Goal: Information Seeking & Learning: Find specific fact

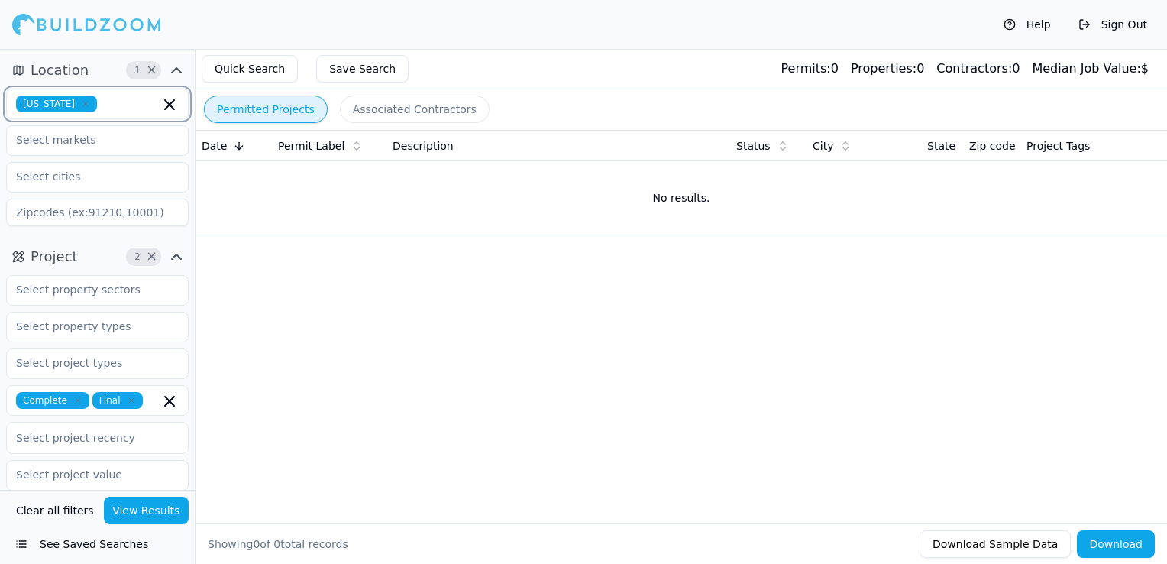
click at [164, 101] on icon "button" at bounding box center [169, 104] width 18 height 18
type input "flo"
click at [82, 138] on div "[US_STATE]" at bounding box center [97, 138] width 175 height 24
click at [451, 70] on div "Quick Search Save Search Permits: 0 Properties: 0 Contractors: 0 Median Job Val…" at bounding box center [680, 69] width 971 height 40
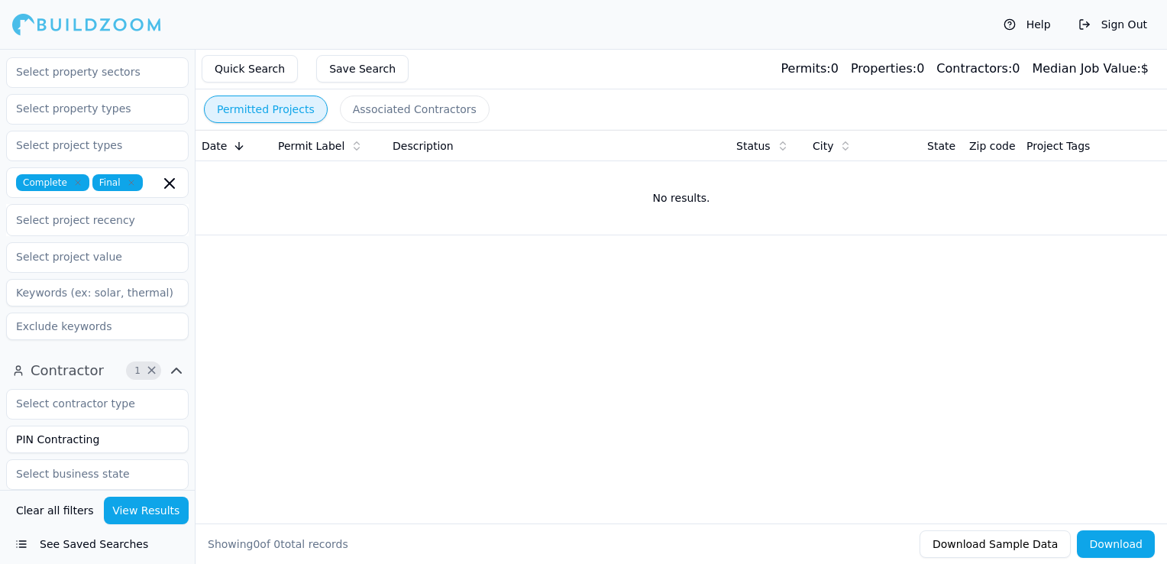
scroll to position [229, 0]
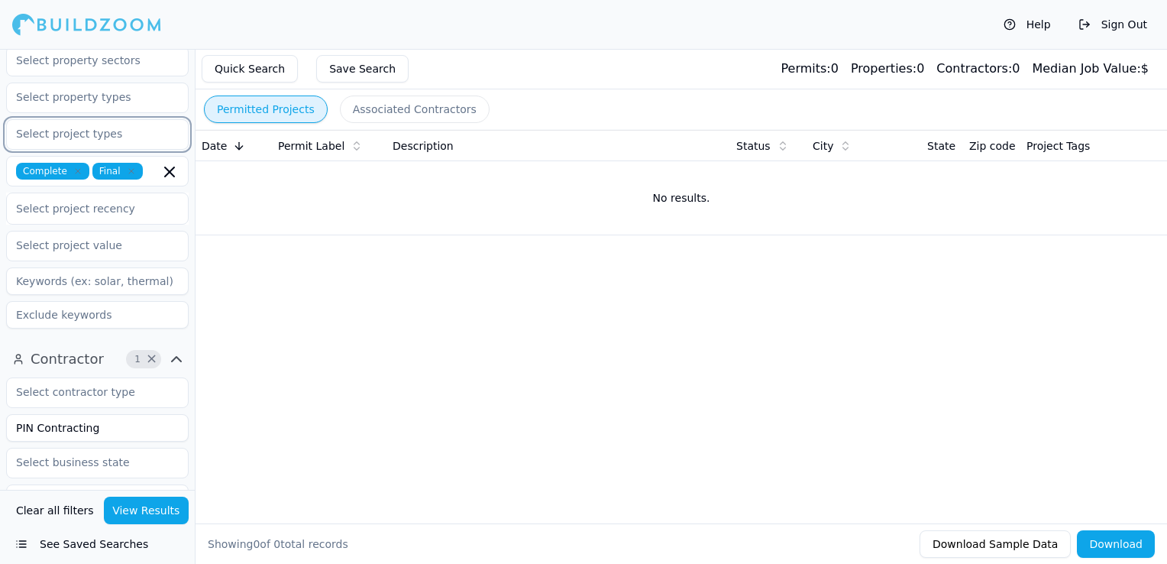
click at [92, 129] on input "text" at bounding box center [88, 133] width 162 height 27
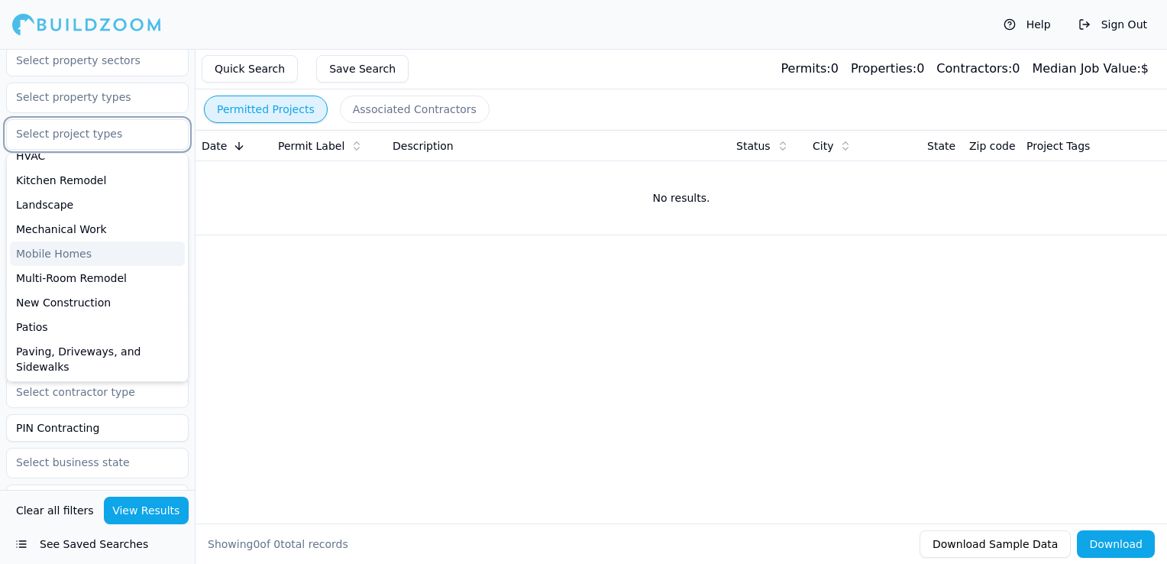
scroll to position [382, 0]
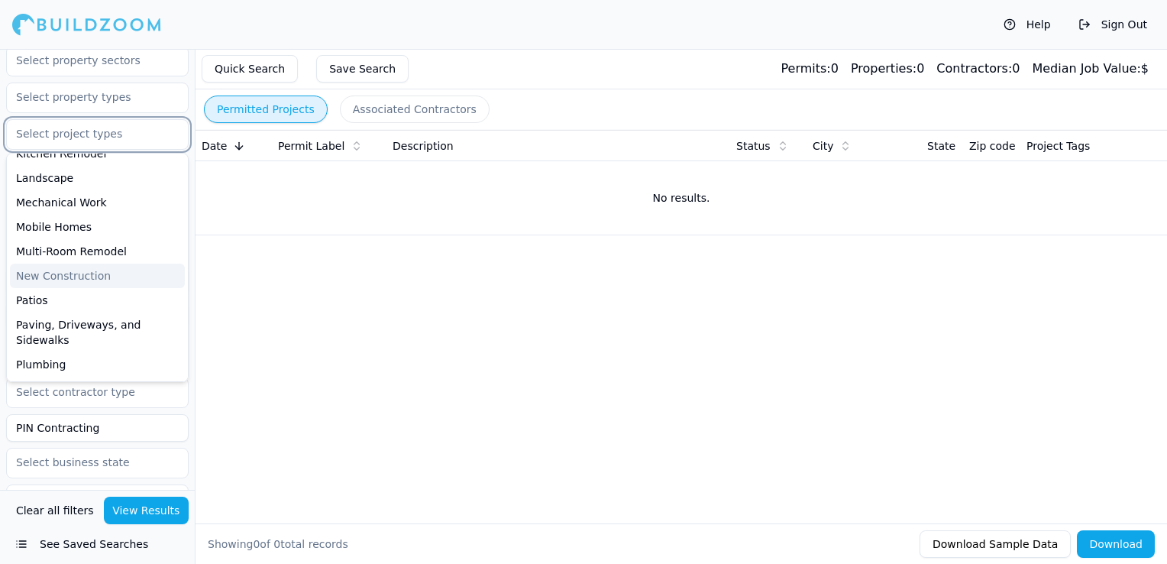
click at [66, 279] on div "New Construction" at bounding box center [97, 275] width 175 height 24
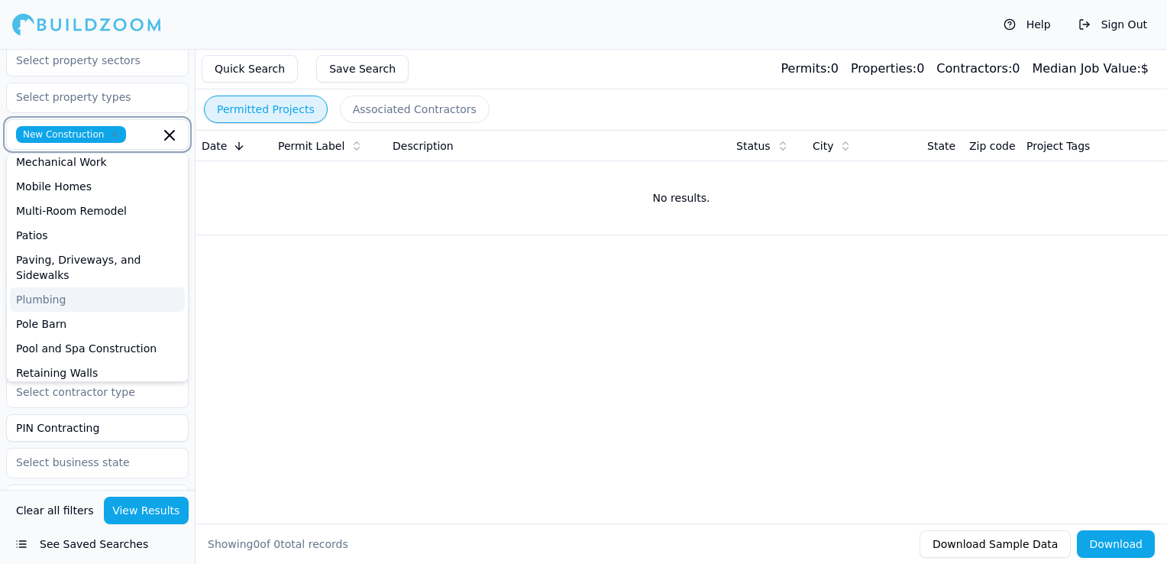
scroll to position [458, 0]
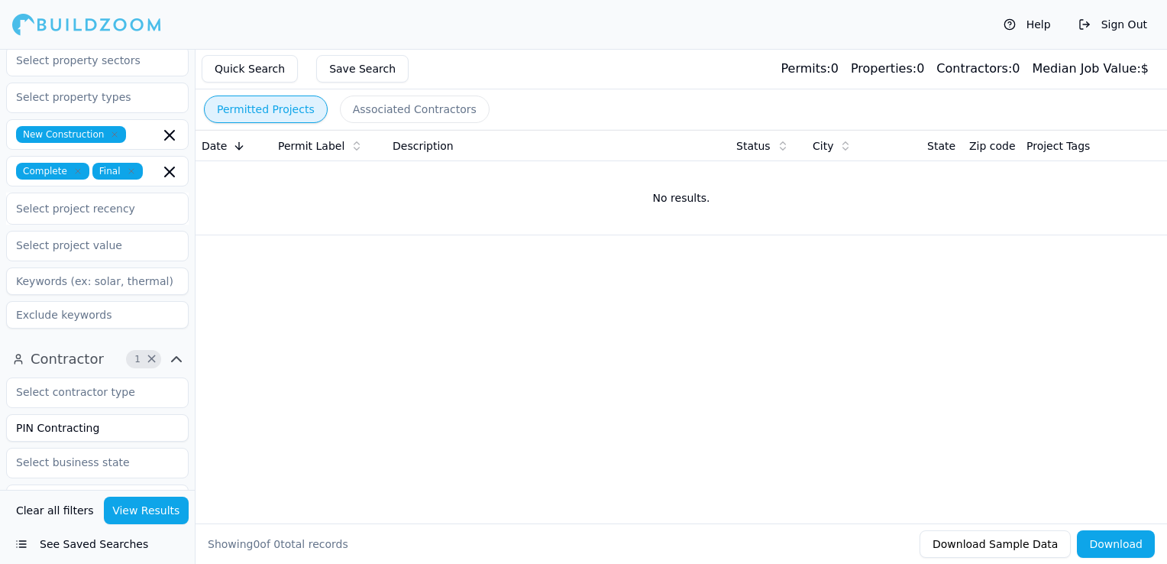
drag, startPoint x: 95, startPoint y: 429, endPoint x: -3, endPoint y: 417, distance: 99.3
click at [0, 417] on html "Help Sign Out Location 1 × [US_STATE] Project 3 × New Construction Complete Fin…" at bounding box center [583, 282] width 1167 height 564
type input "NEED A GENERAL CONTRACTOR INC"
click at [168, 515] on button "View Results" at bounding box center [147, 509] width 86 height 27
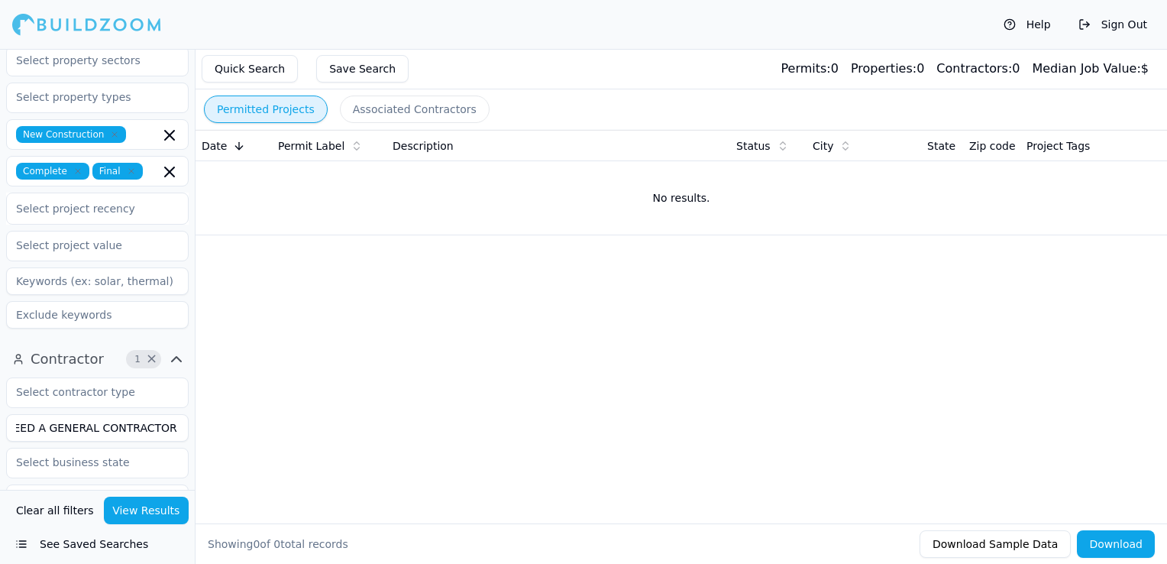
scroll to position [0, 0]
